Goal: Complete application form

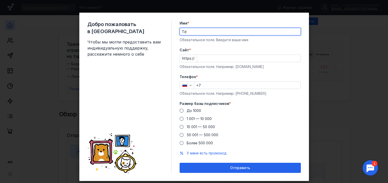
type input "T"
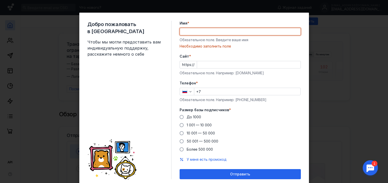
click at [190, 30] on input "Имя *" at bounding box center [240, 31] width 121 height 7
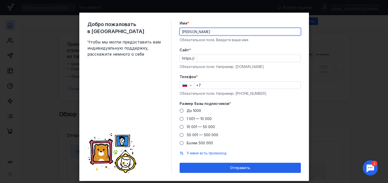
type input "[PERSON_NAME]"
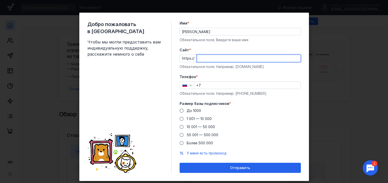
click at [197, 60] on input "Cайт *" at bounding box center [248, 58] width 103 height 7
type input "[DOMAIN_NAME]"
click at [206, 86] on input "+7" at bounding box center [247, 85] width 106 height 7
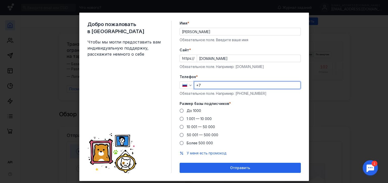
type input "[PHONE_NUMBER]"
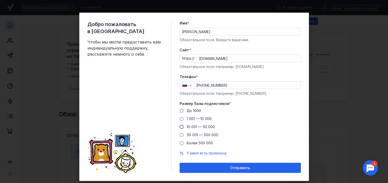
click at [178, 126] on div "Добро пожаловать в Sendsay Чтобы мы могли предоставить вам индивидуальную подде…" at bounding box center [193, 97] width 229 height 168
click at [179, 119] on span at bounding box center [181, 119] width 4 height 4
click at [0, 0] on input "1 001 — 10 000" at bounding box center [0, 0] width 0 height 0
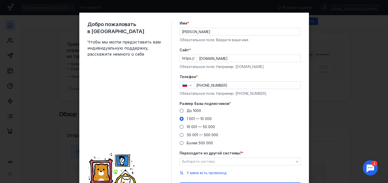
scroll to position [25, 0]
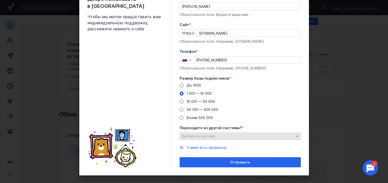
click at [244, 137] on div "Выберите систему" at bounding box center [238, 136] width 114 height 4
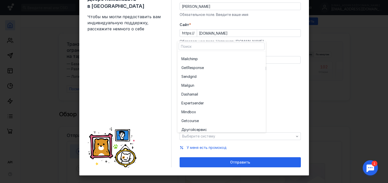
scroll to position [28, 0]
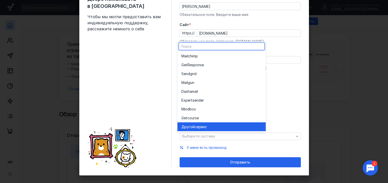
click at [246, 127] on div "Другой сервис" at bounding box center [221, 126] width 80 height 5
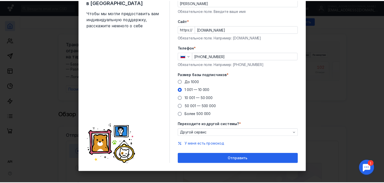
scroll to position [30, 0]
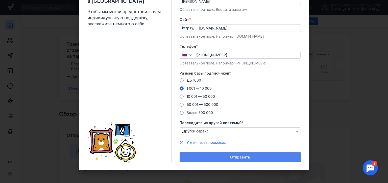
click at [236, 159] on span "Отправить" at bounding box center [240, 157] width 20 height 4
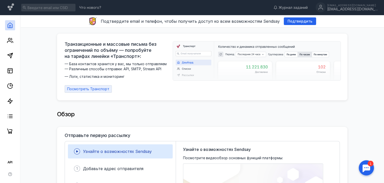
click at [87, 87] on span "Посмотреть Транспорт" at bounding box center [88, 89] width 42 height 4
